Goal: Task Accomplishment & Management: Manage account settings

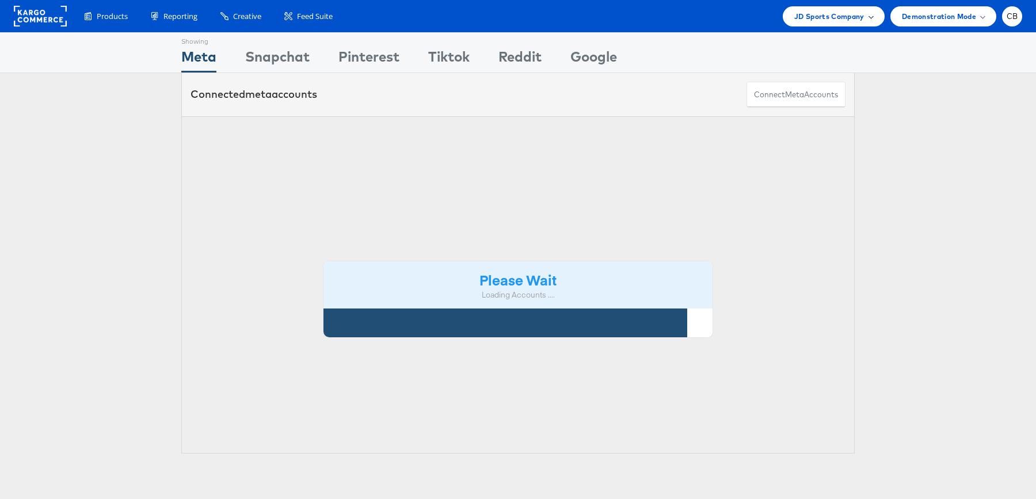
click at [860, 20] on span "JD Sports Company" at bounding box center [829, 16] width 70 height 12
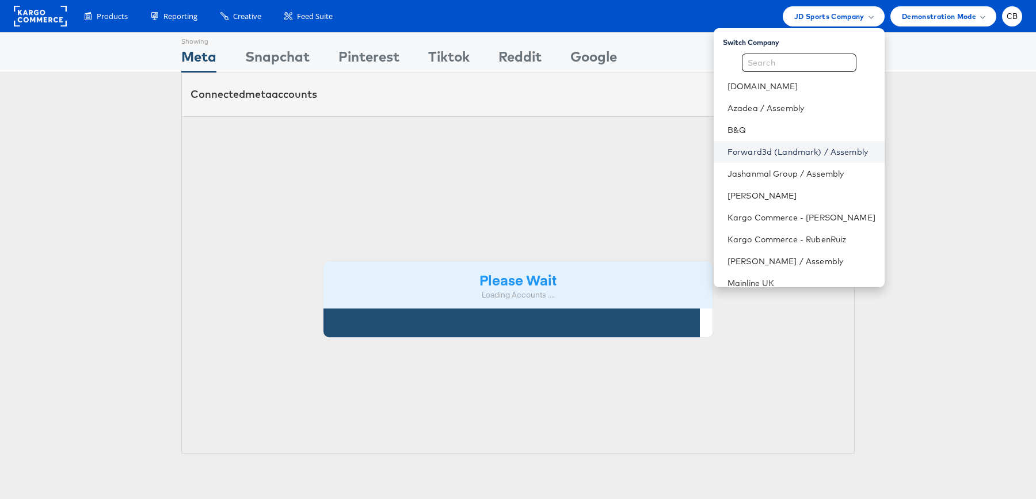
click at [774, 152] on link "Forward3d (Landmark) / Assembly" at bounding box center [801, 152] width 148 height 12
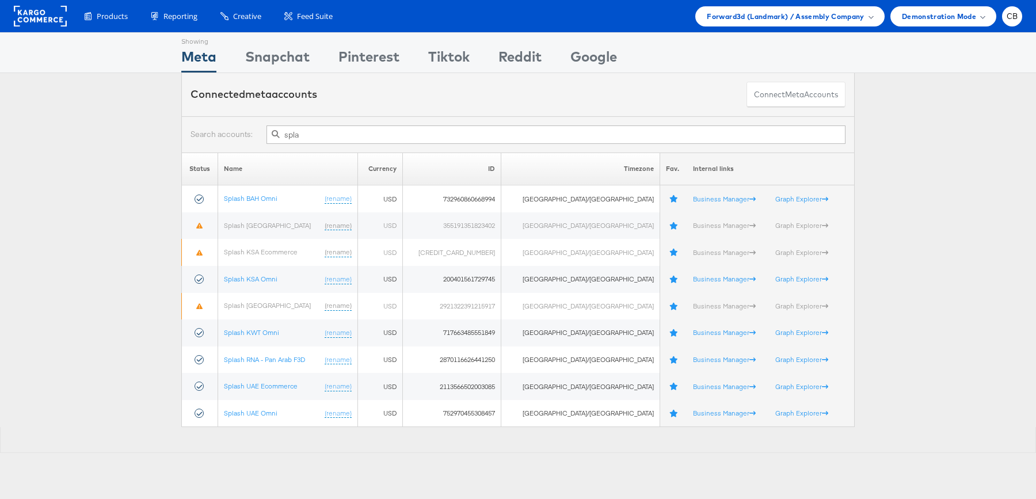
type input "spla"
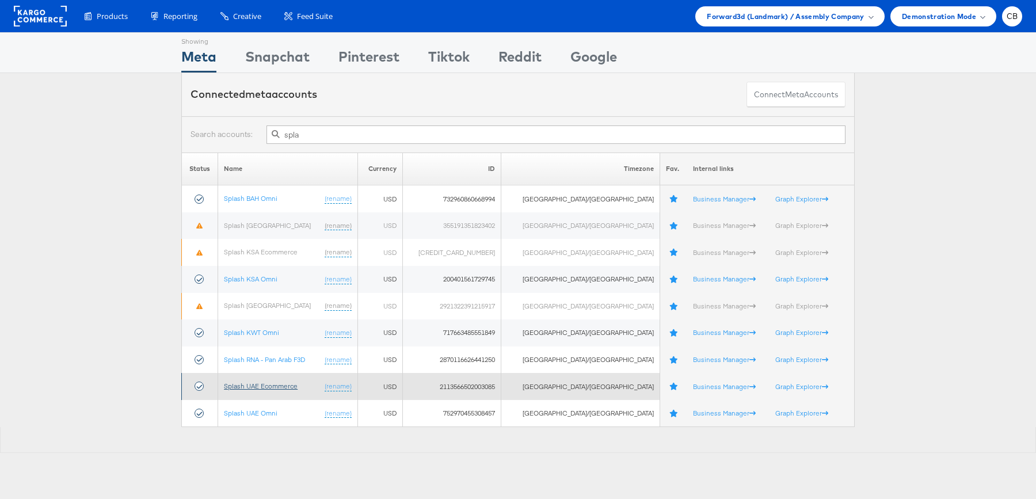
click at [278, 383] on link "Splash UAE Ecommerce" at bounding box center [261, 385] width 74 height 9
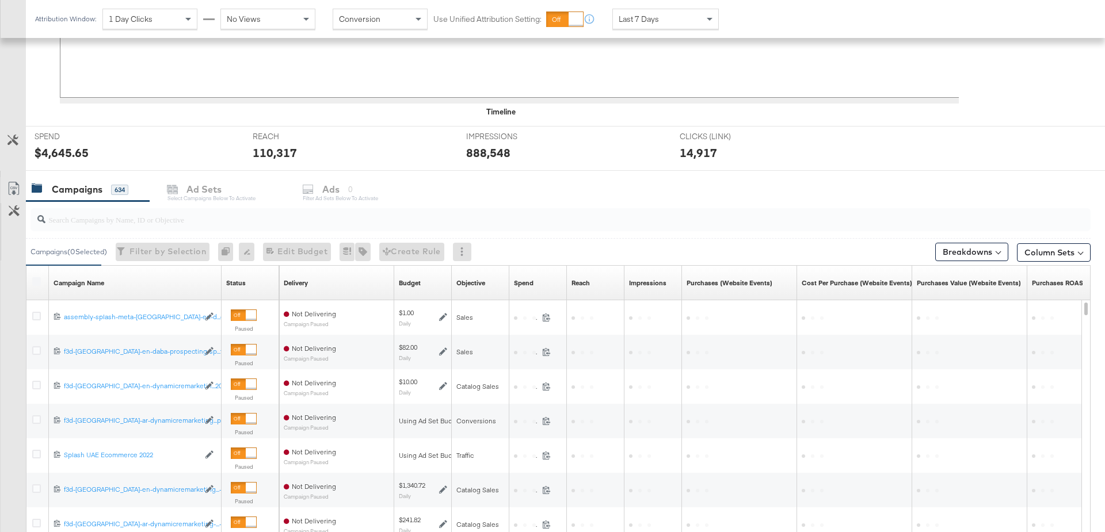
scroll to position [476, 0]
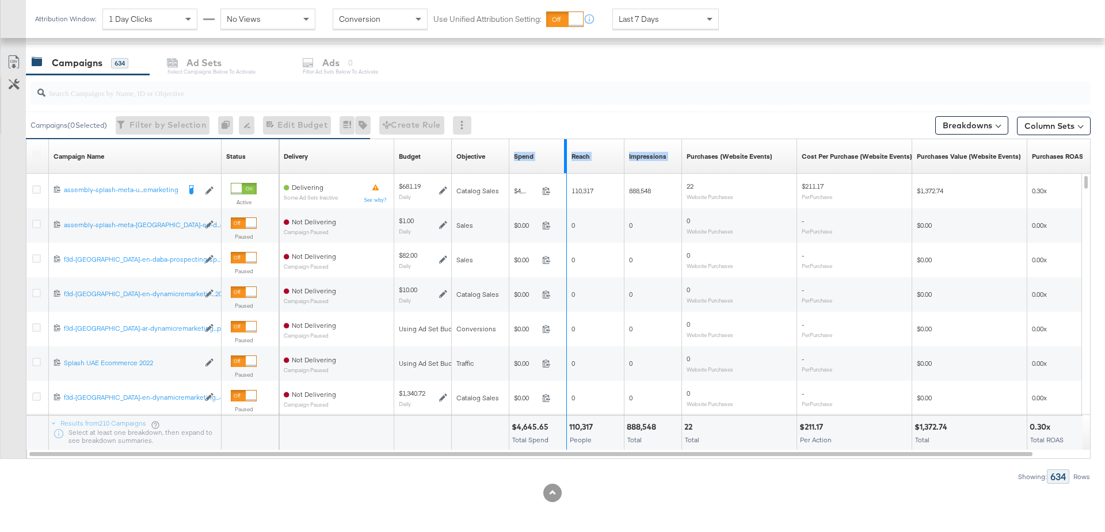
drag, startPoint x: 563, startPoint y: 148, endPoint x: 720, endPoint y: 148, distance: 157.7
click at [720, 148] on div "Delivery Sorting Unavailable Budget Sorting Unavailable Objective Sorting Unava…" at bounding box center [710, 156] width 863 height 35
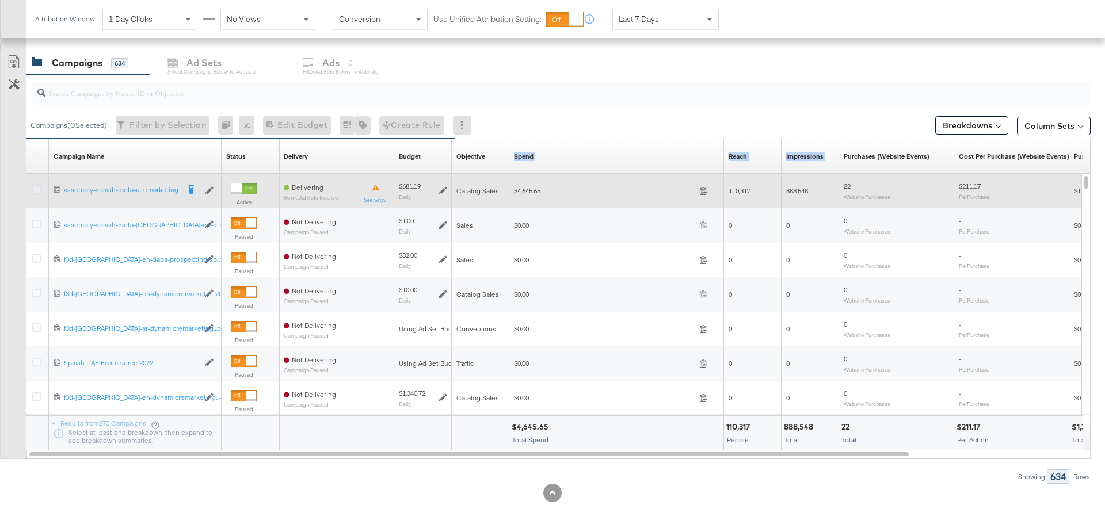
click at [36, 188] on icon at bounding box center [36, 189] width 9 height 9
click at [0, 0] on input "checkbox" at bounding box center [0, 0] width 0 height 0
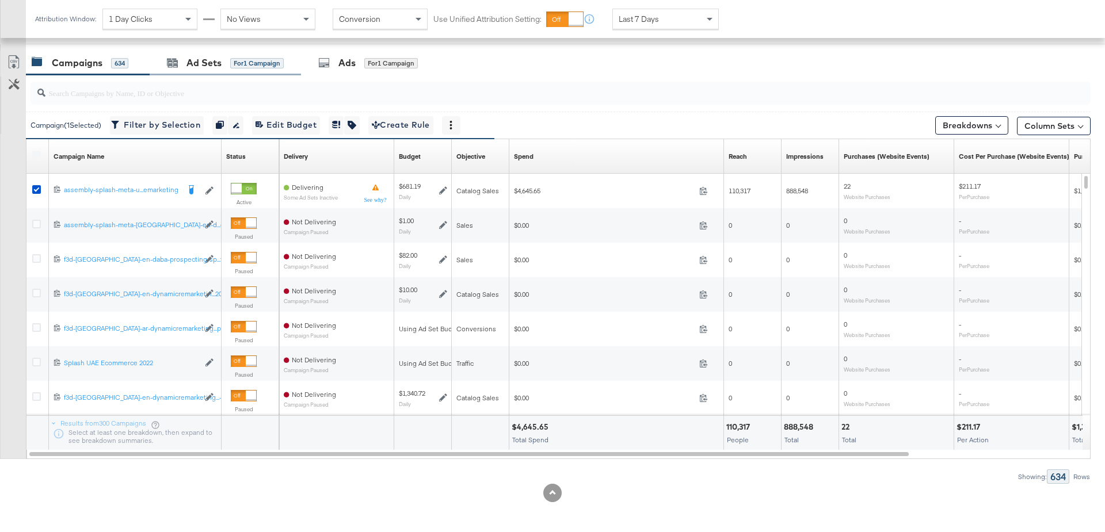
click at [205, 68] on div "Ad Sets for 1 Campaign" at bounding box center [225, 63] width 151 height 25
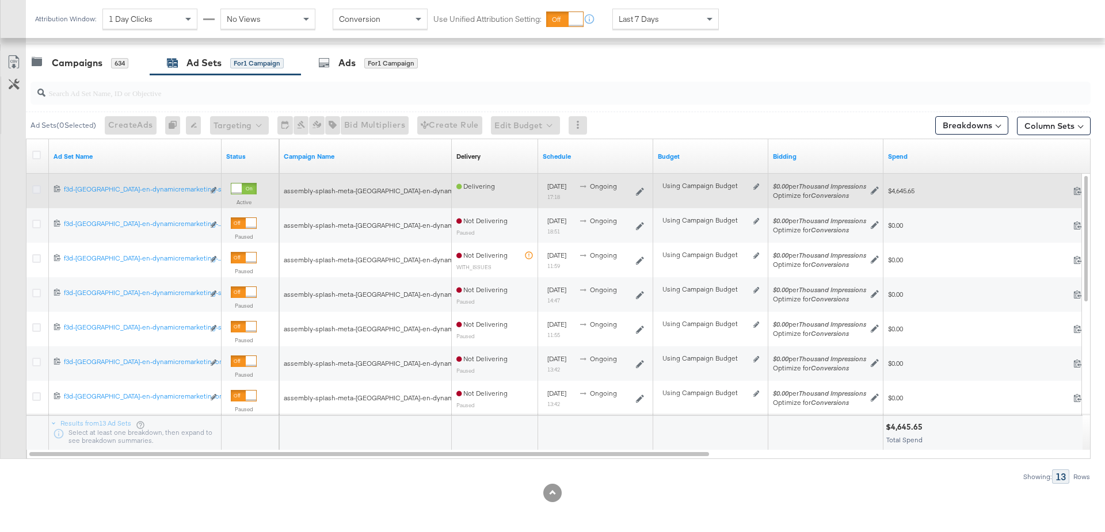
click at [36, 188] on icon at bounding box center [36, 189] width 9 height 9
click at [0, 0] on input "checkbox" at bounding box center [0, 0] width 0 height 0
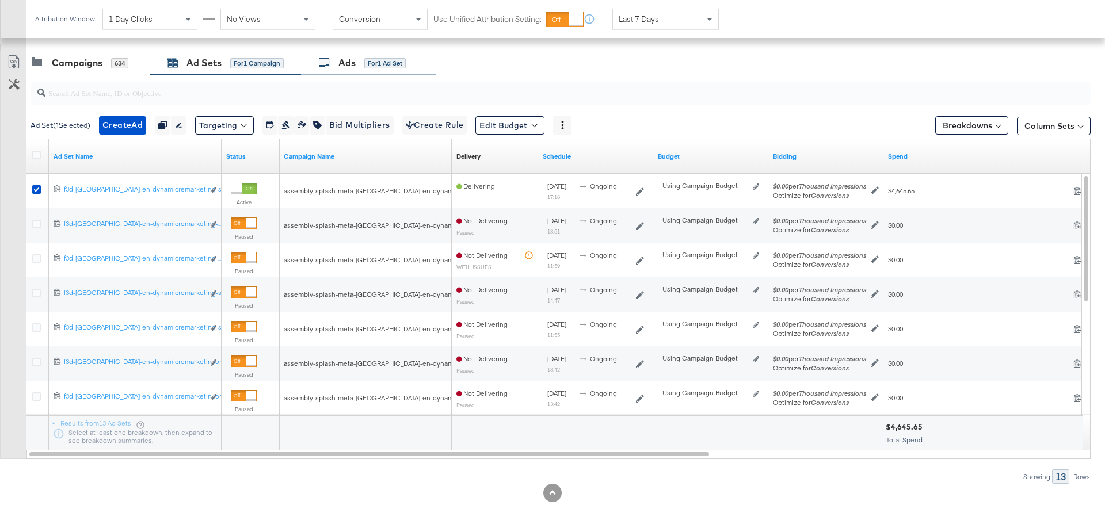
click at [343, 65] on div "Ads" at bounding box center [346, 62] width 17 height 13
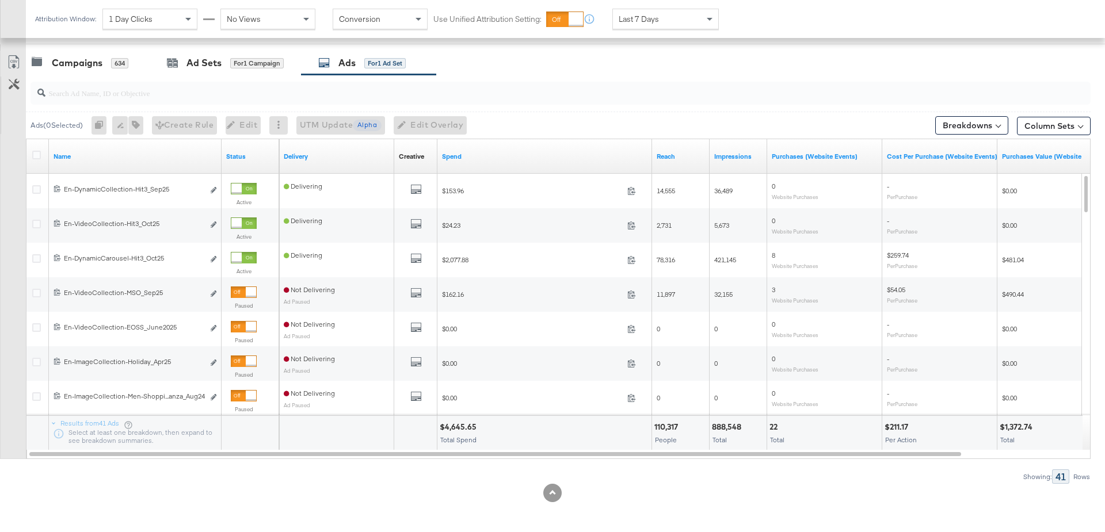
click at [96, 92] on input "search" at bounding box center [519, 88] width 948 height 22
paste input "120207095353650596"
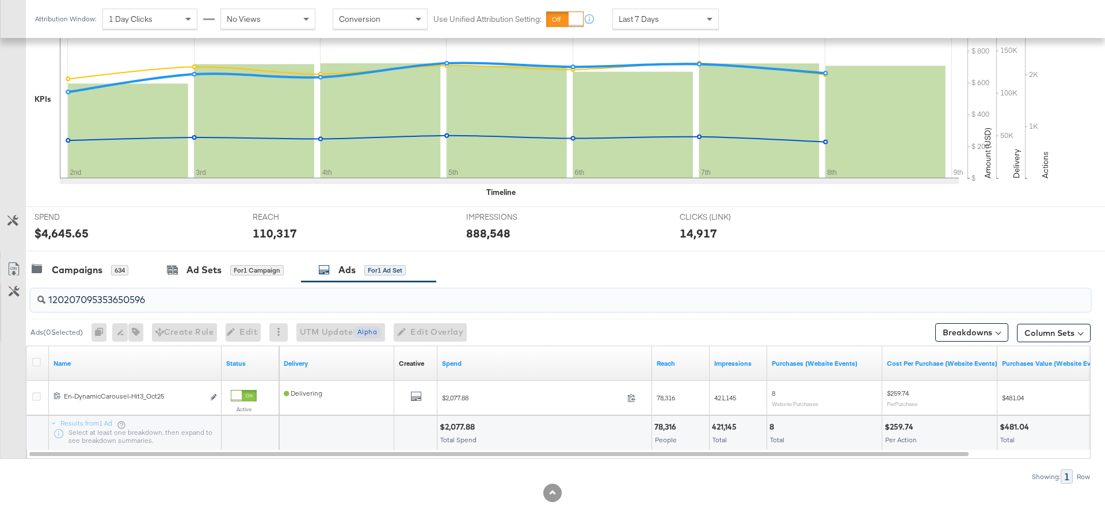
type input "120207095353650596"
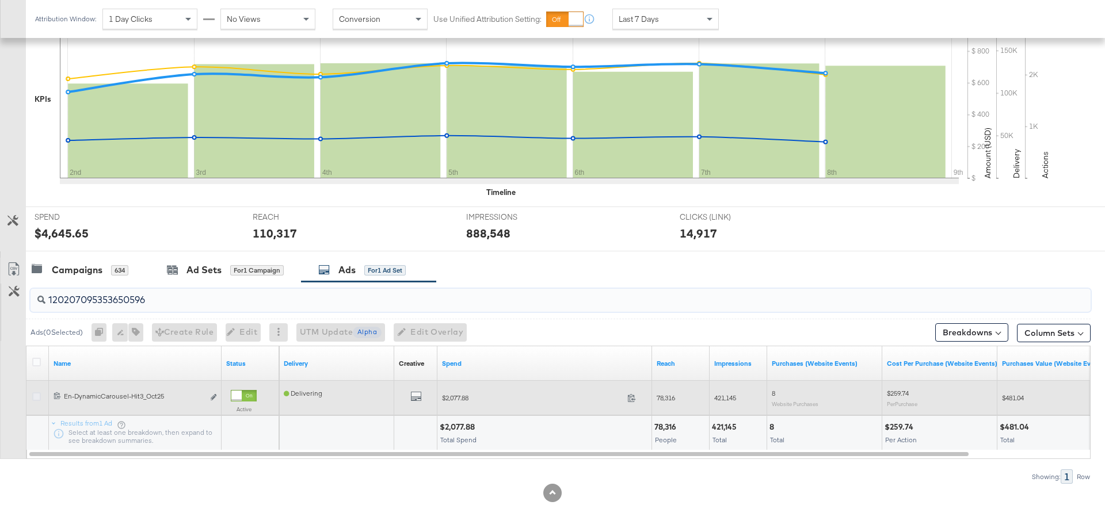
click at [36, 395] on icon at bounding box center [36, 396] width 9 height 9
click at [0, 0] on input "checkbox" at bounding box center [0, 0] width 0 height 0
click at [213, 398] on icon "link" at bounding box center [214, 397] width 6 height 6
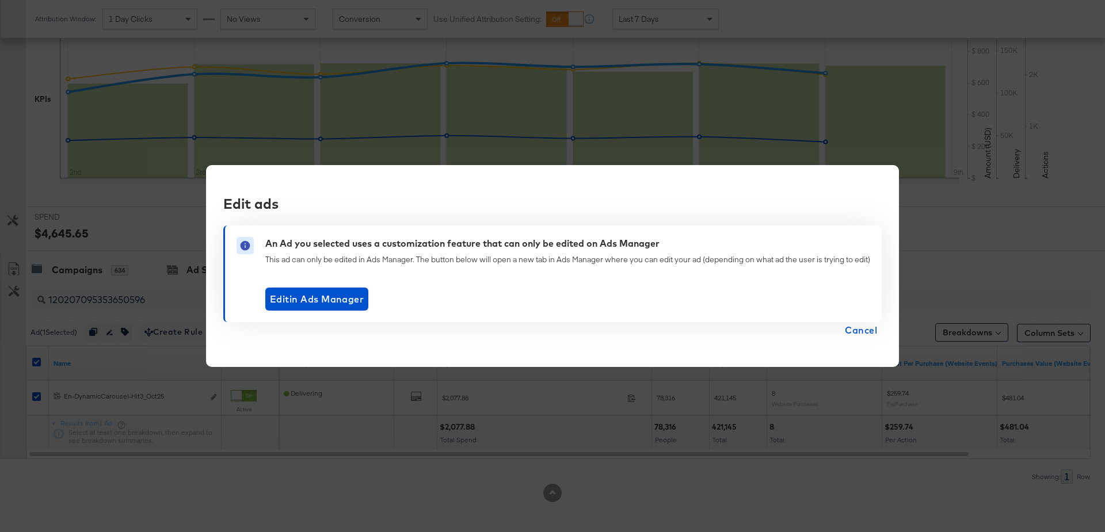
click at [859, 336] on span "Cancel" at bounding box center [861, 330] width 32 height 16
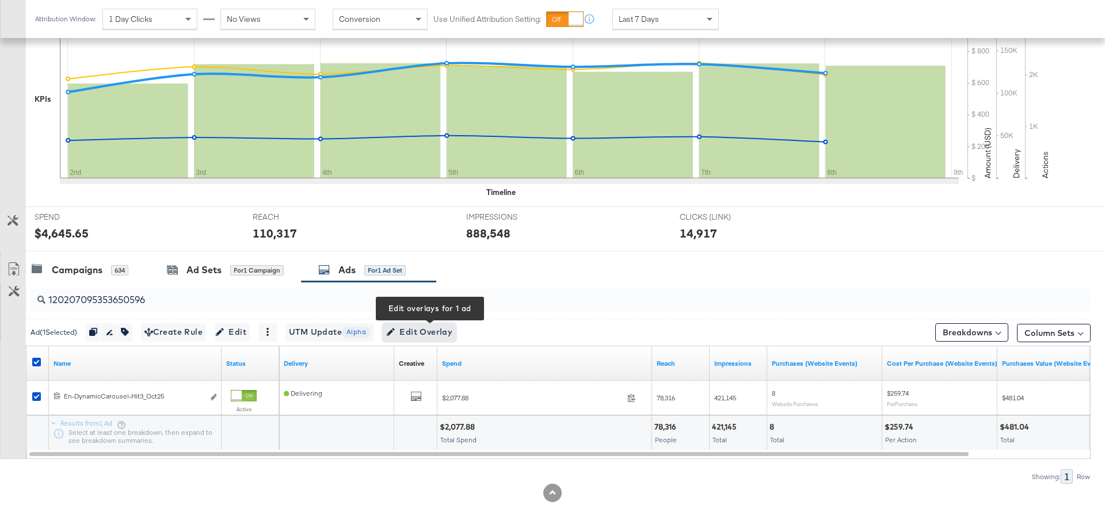
click at [448, 326] on span "Edit Overlay Edit overlays for 1 ad" at bounding box center [419, 332] width 66 height 14
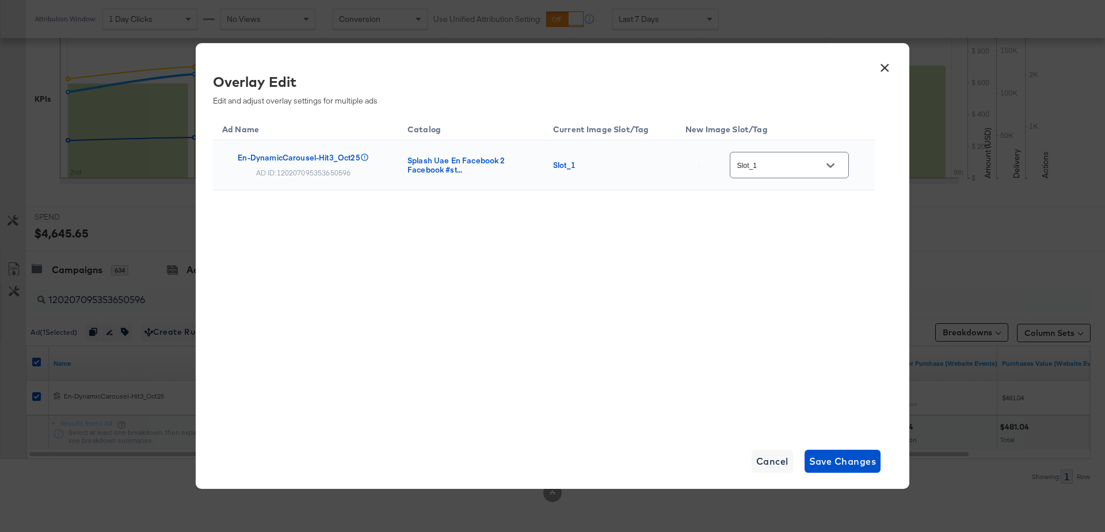
click at [834, 169] on icon "Open" at bounding box center [830, 166] width 8 height 8
click at [883, 69] on button "×" at bounding box center [884, 65] width 21 height 21
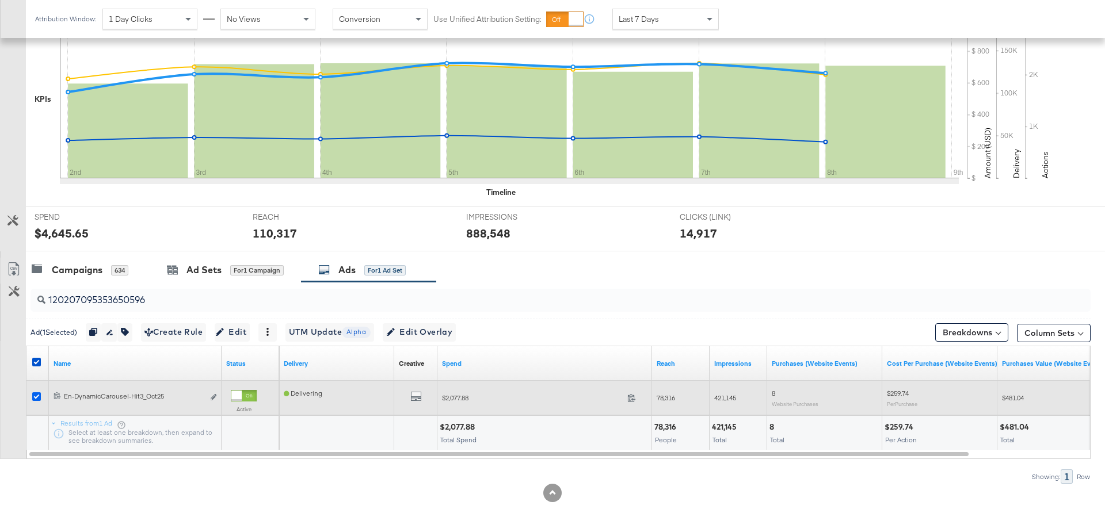
click at [36, 392] on icon at bounding box center [36, 396] width 9 height 9
click at [0, 0] on input "checkbox" at bounding box center [0, 0] width 0 height 0
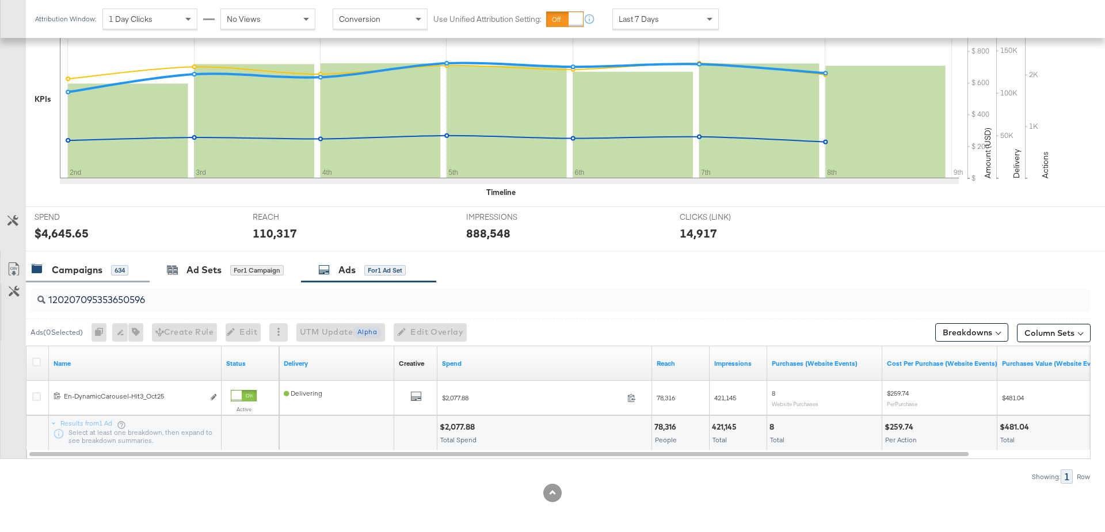
click at [93, 273] on div "Campaigns" at bounding box center [77, 270] width 51 height 13
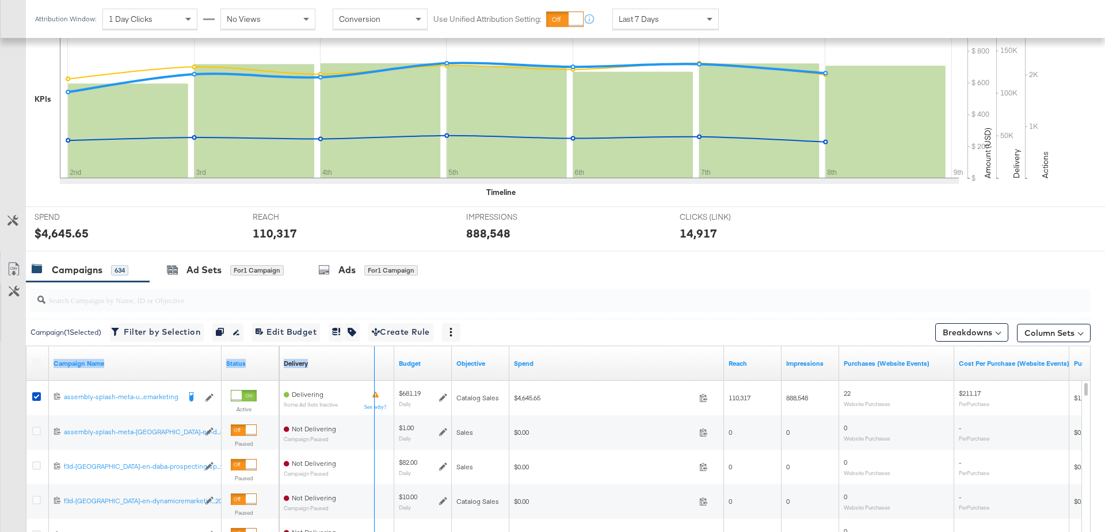
drag, startPoint x: 219, startPoint y: 350, endPoint x: 376, endPoint y: 368, distance: 157.4
click at [26, 346] on div "Campaign Name Status Delivery Sorting Unavailable Budget Objective Spend Reach …" at bounding box center [26, 346] width 0 height 0
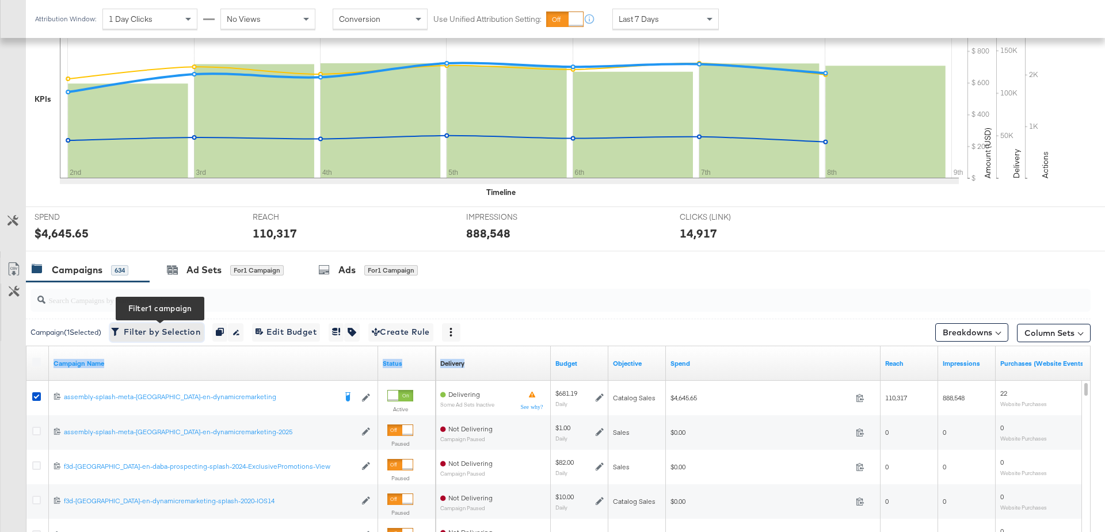
click at [180, 333] on span "Filter by Selection Filter 1 campaign" at bounding box center [156, 332] width 87 height 14
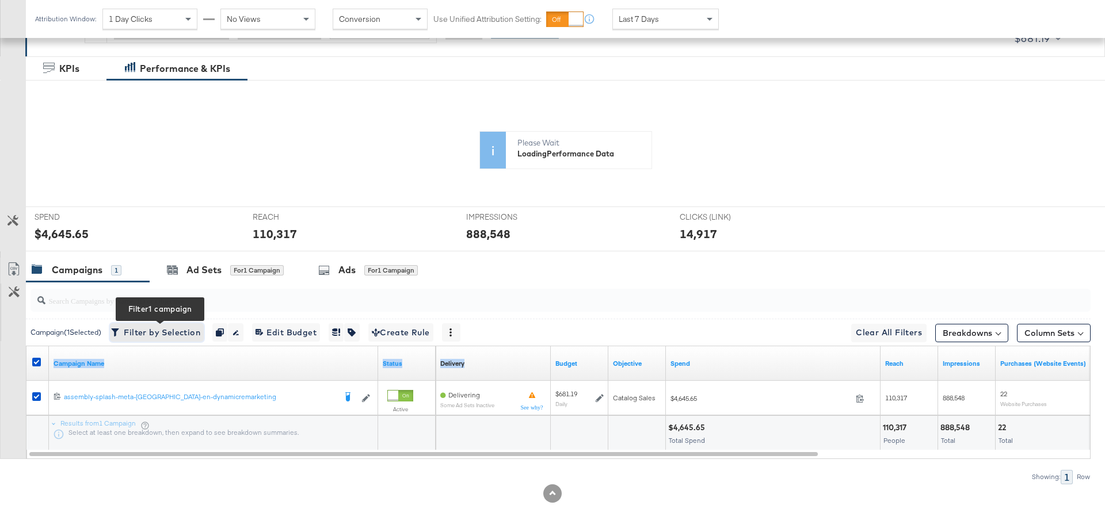
scroll to position [295, 0]
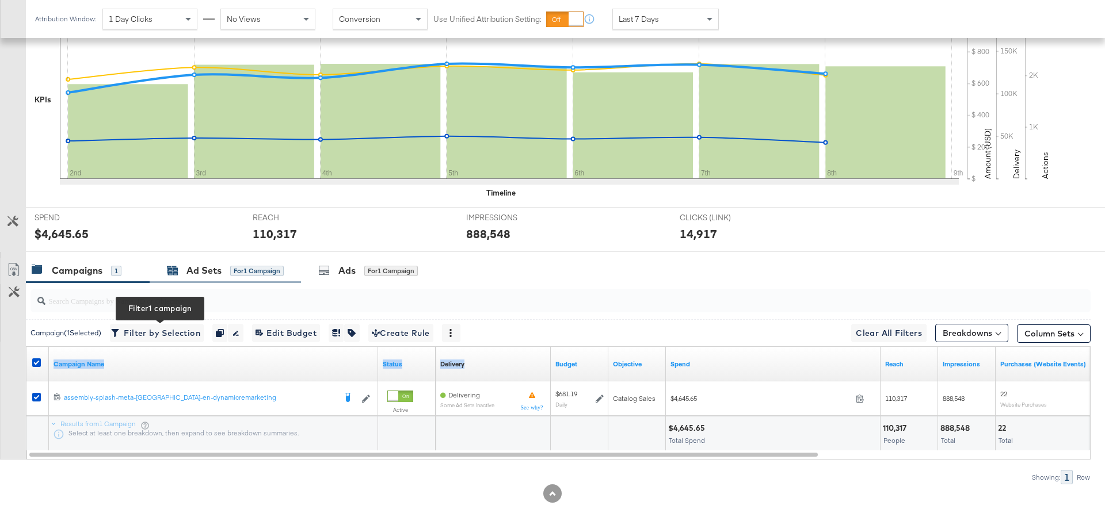
click at [207, 268] on div "Ad Sets" at bounding box center [203, 270] width 35 height 13
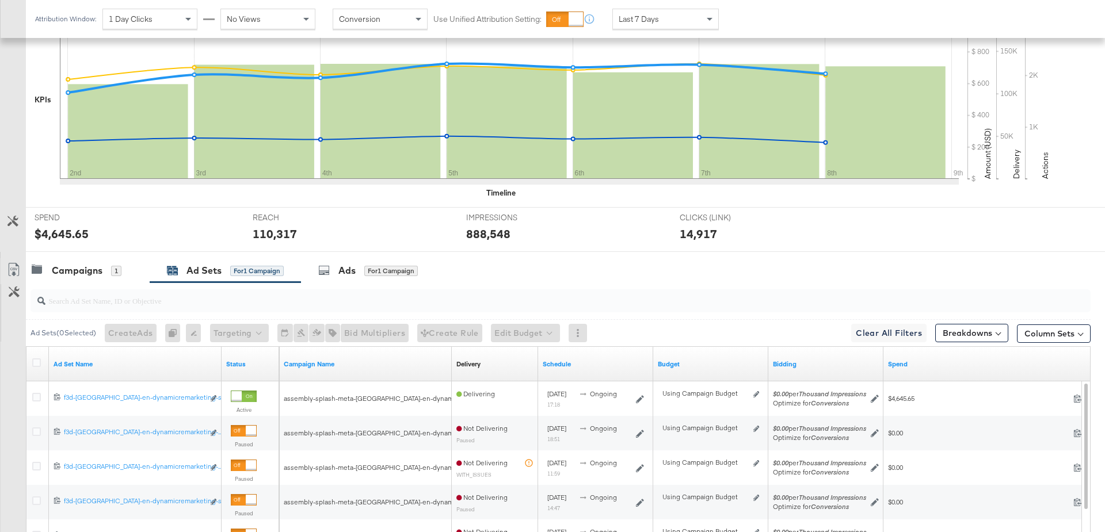
click at [222, 355] on div "Status" at bounding box center [251, 364] width 58 height 18
drag, startPoint x: 217, startPoint y: 352, endPoint x: 348, endPoint y: 341, distance: 131.6
click at [348, 341] on div "Ad Sets ( 0 Selected) Create Ads At least one ad set must be selected 0 Rename …" at bounding box center [545, 487] width 1090 height 409
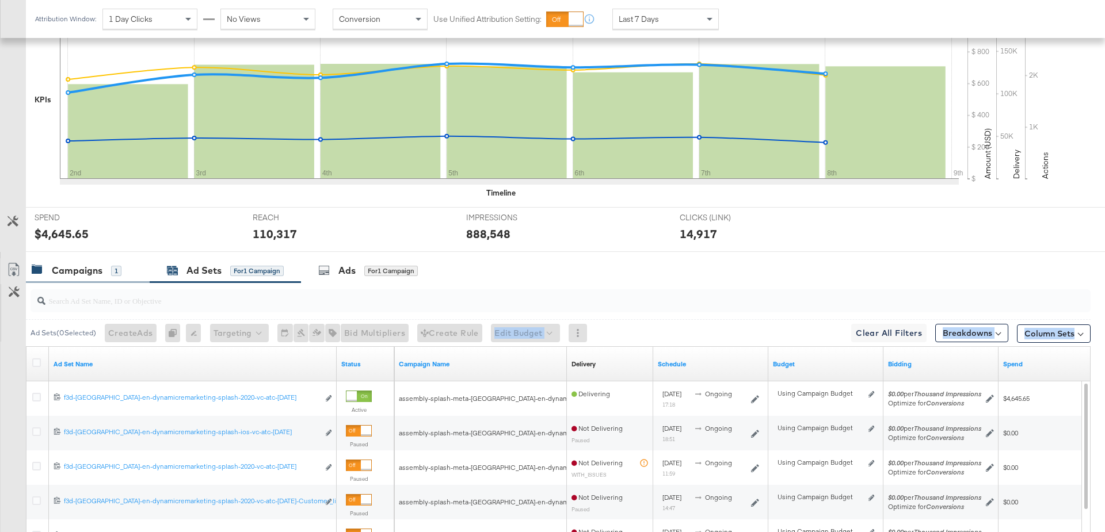
click at [79, 268] on div "Campaigns" at bounding box center [77, 270] width 51 height 13
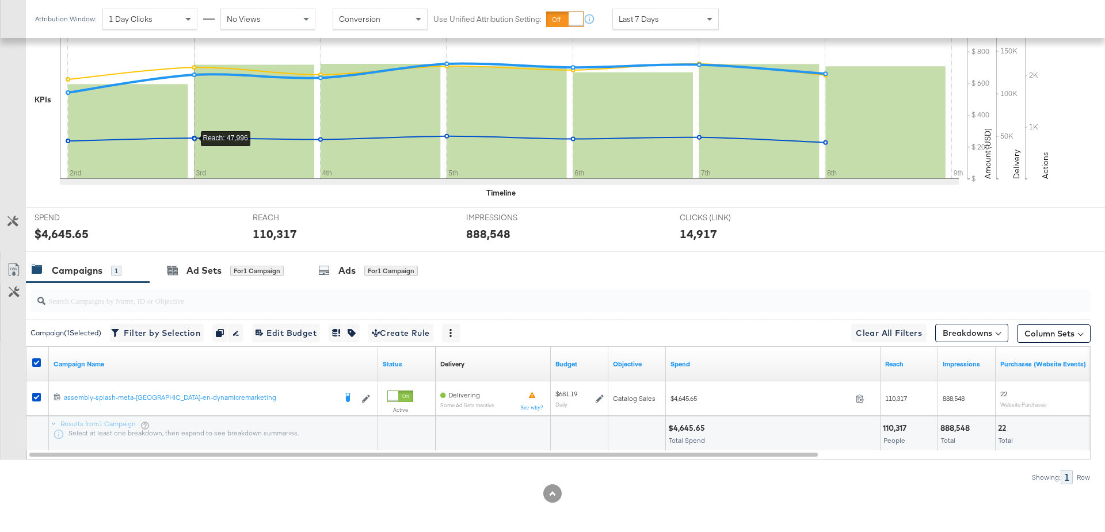
scroll to position [0, 0]
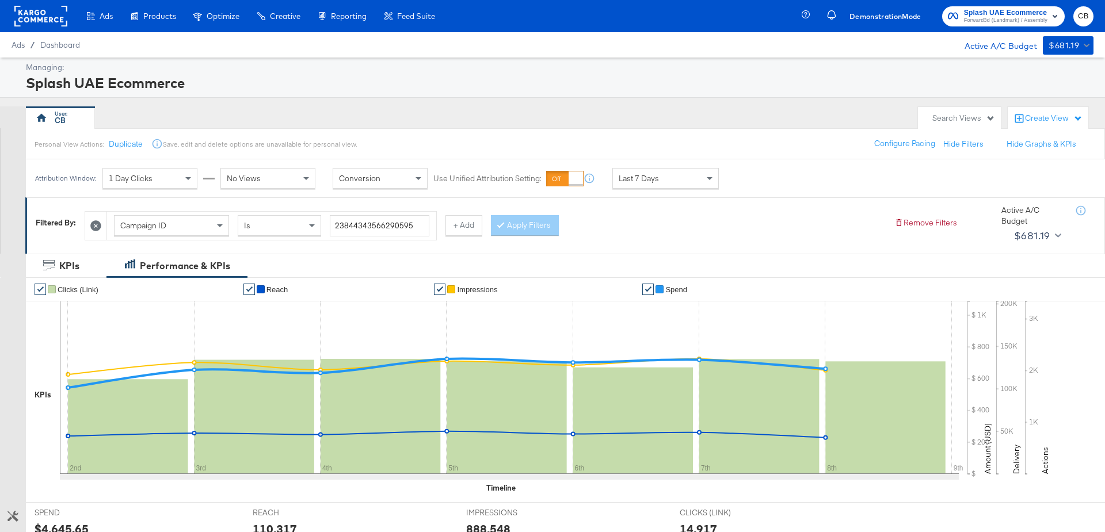
click at [95, 226] on icon at bounding box center [95, 225] width 11 height 11
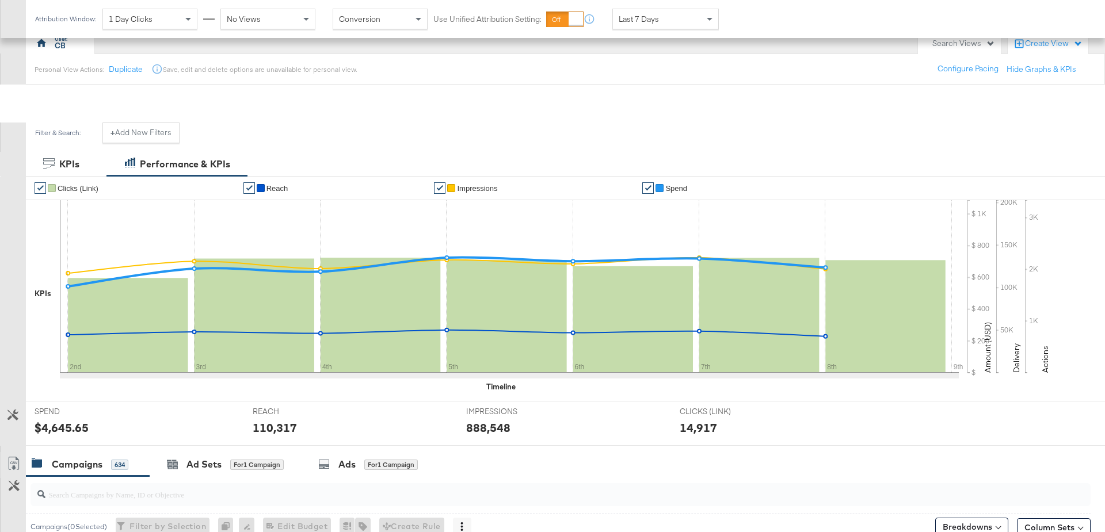
scroll to position [476, 0]
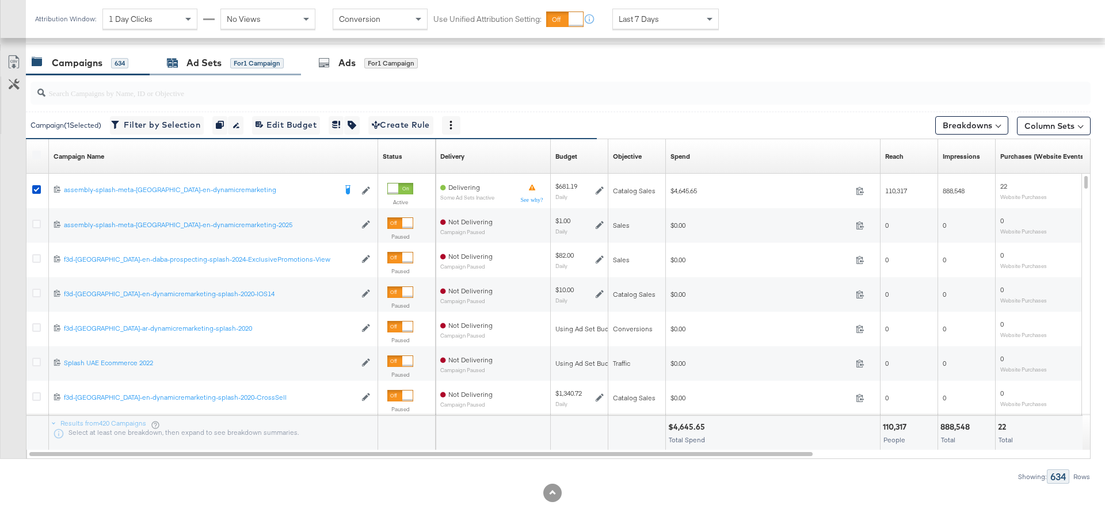
click at [211, 66] on div "Ad Sets" at bounding box center [203, 62] width 35 height 13
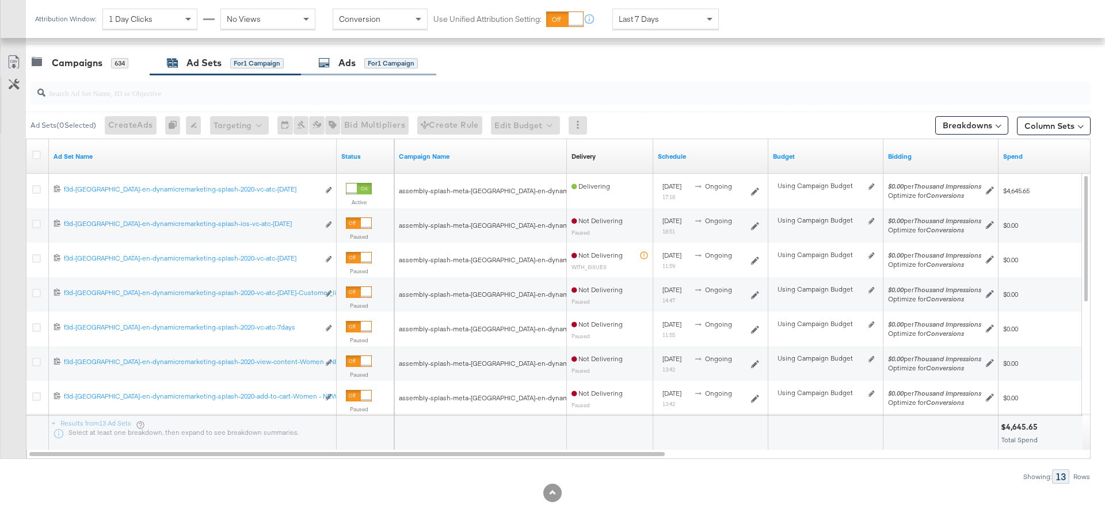
click at [357, 66] on div "Ads for 1 Campaign" at bounding box center [368, 62] width 100 height 13
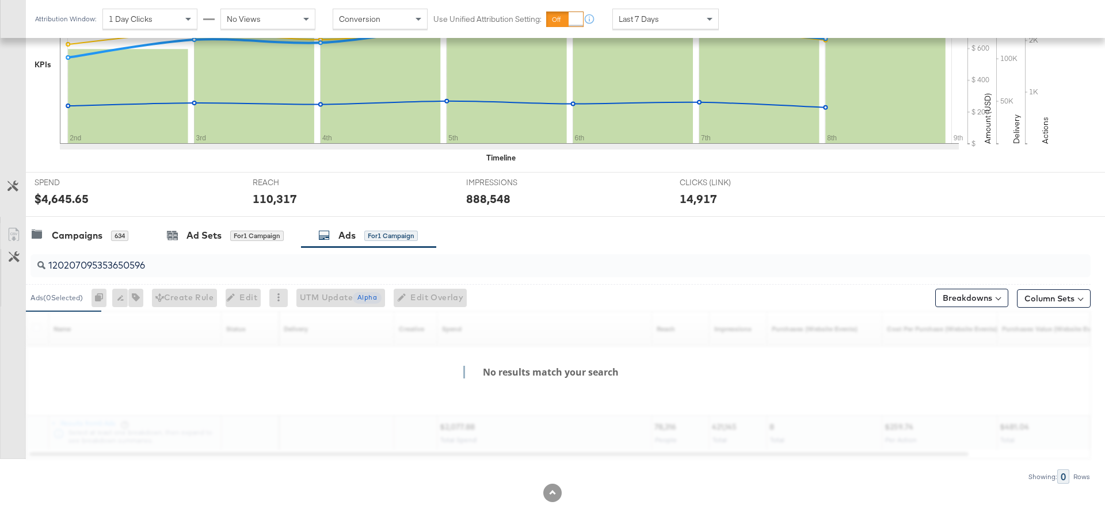
scroll to position [269, 0]
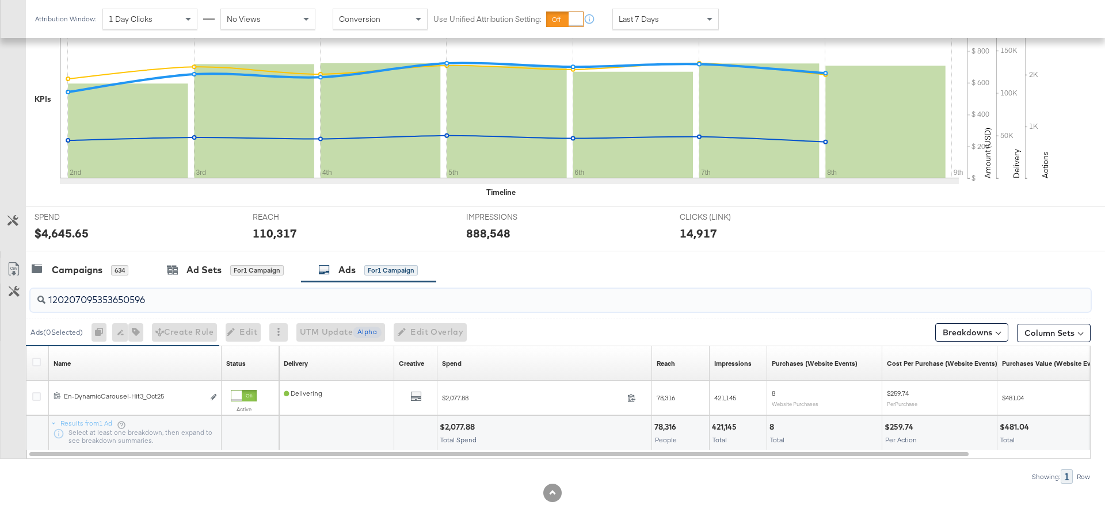
click at [175, 295] on input "120207095353650596" at bounding box center [519, 295] width 948 height 22
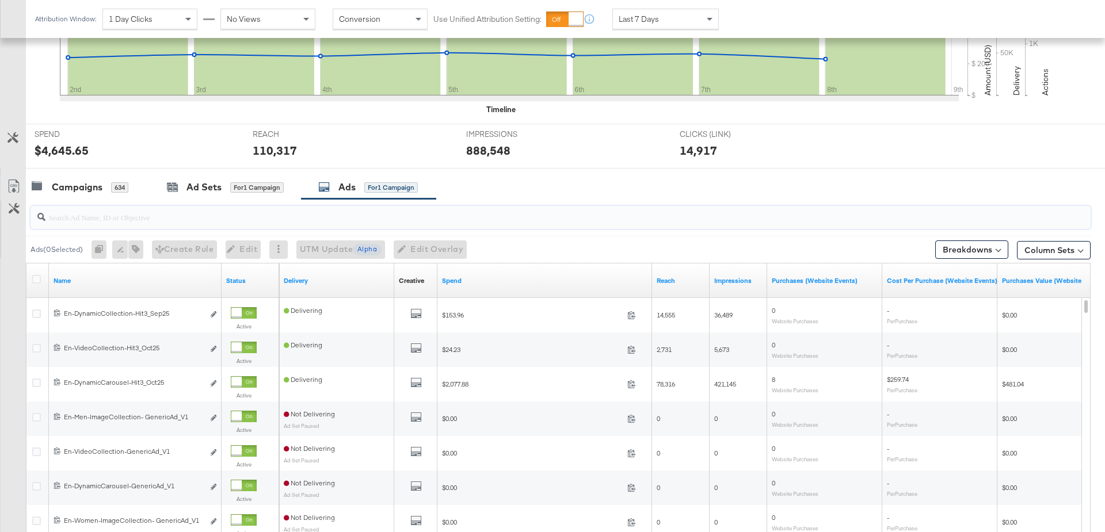
scroll to position [353, 0]
click at [205, 184] on div "Ad Sets" at bounding box center [203, 186] width 35 height 13
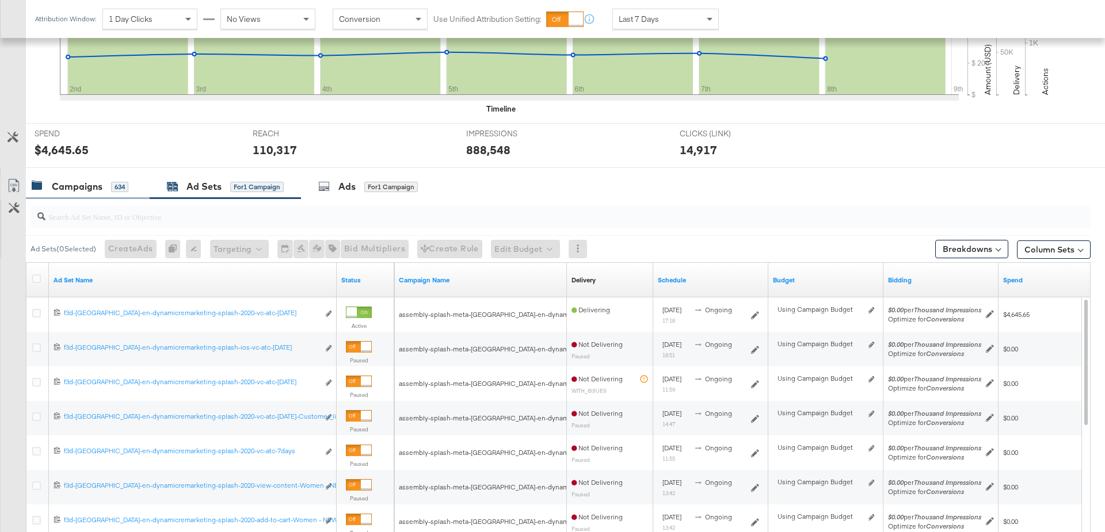
click at [88, 185] on div "Campaigns" at bounding box center [77, 186] width 51 height 13
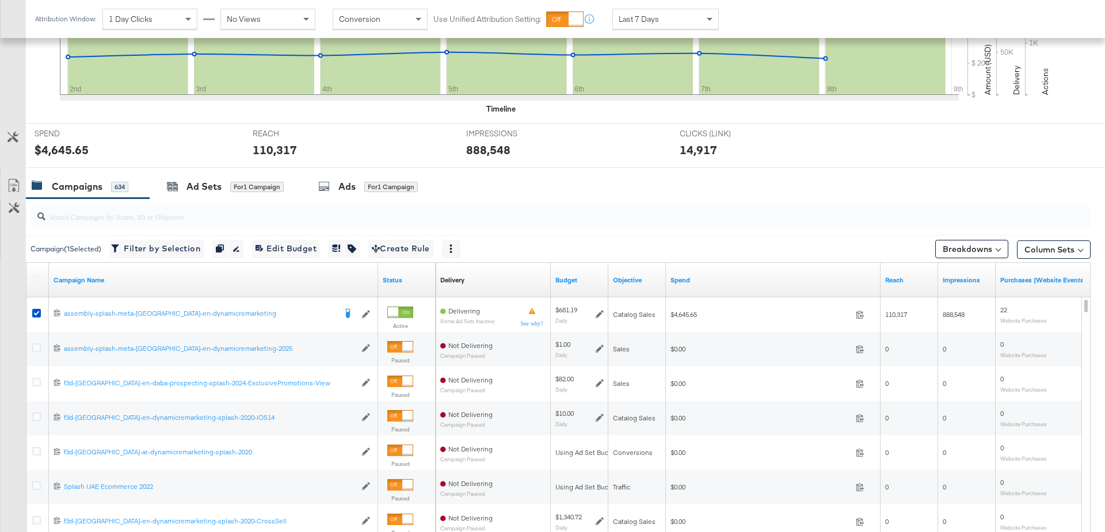
click at [96, 186] on div "Campaigns" at bounding box center [77, 186] width 51 height 13
click at [165, 243] on span "Filter by Selection Filter 1 campaign" at bounding box center [156, 249] width 87 height 14
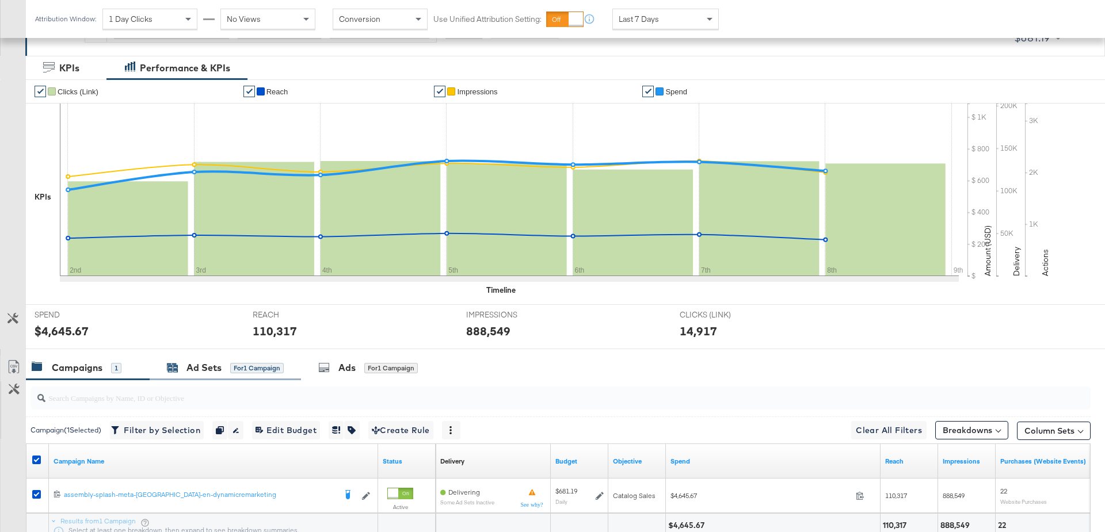
scroll to position [295, 0]
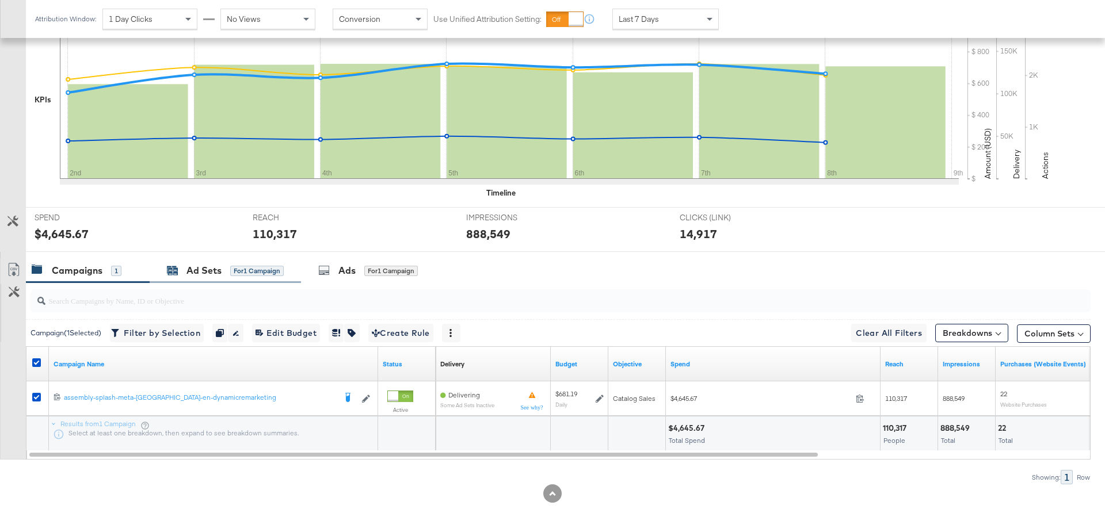
click at [204, 268] on div "Ad Sets" at bounding box center [203, 270] width 35 height 13
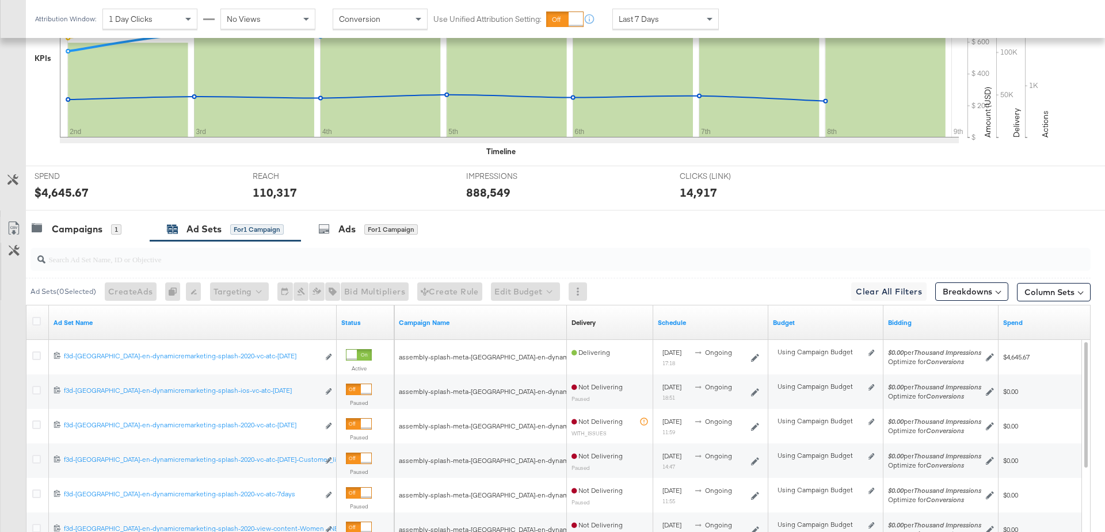
scroll to position [350, 0]
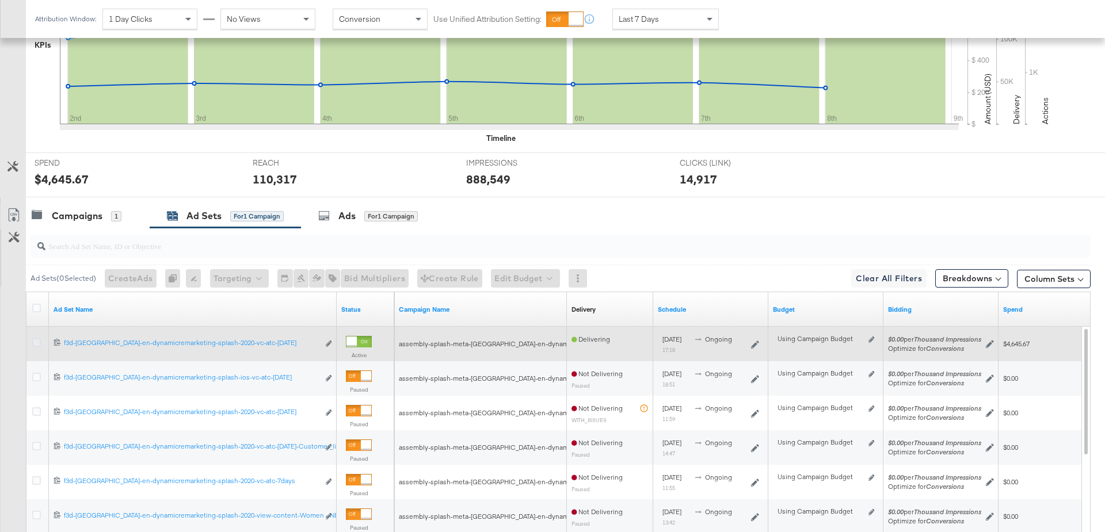
click at [36, 338] on icon at bounding box center [36, 342] width 9 height 9
click at [0, 0] on input "checkbox" at bounding box center [0, 0] width 0 height 0
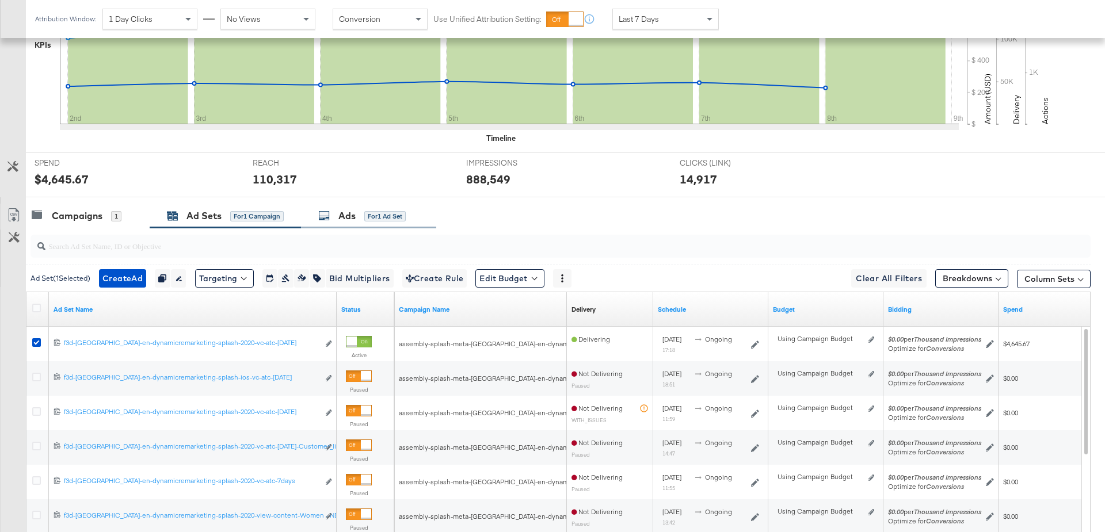
click at [349, 213] on div "Ads" at bounding box center [346, 215] width 17 height 13
